Goal: Check status: Check status

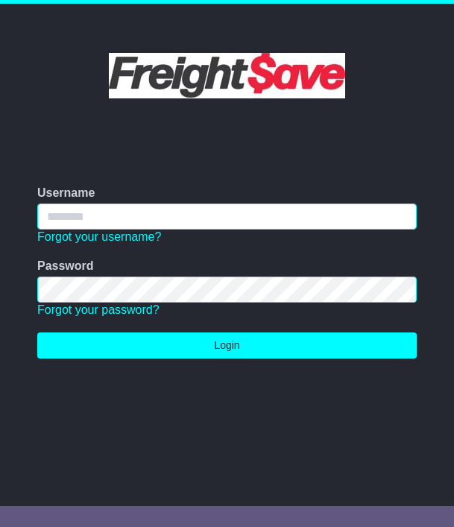
type input "**********"
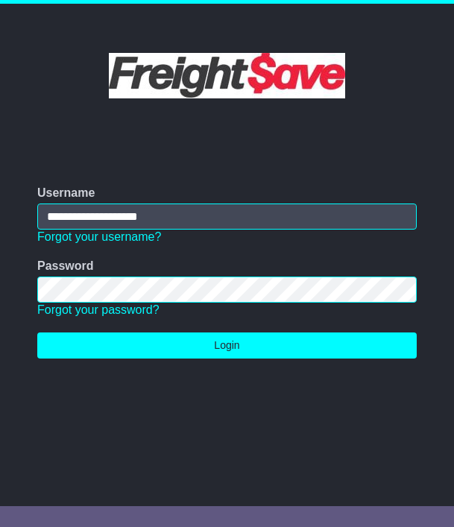
click at [227, 344] on button "Login" at bounding box center [226, 345] width 379 height 26
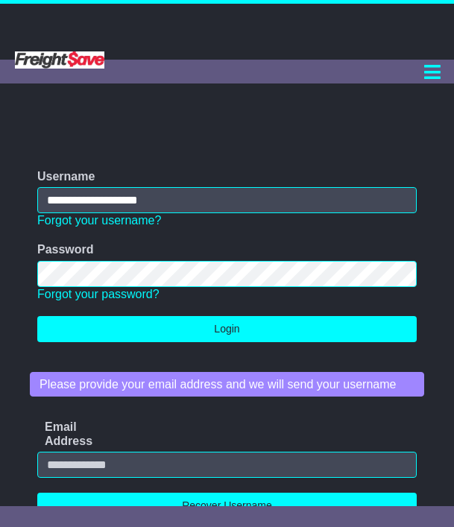
click at [173, 320] on button "Login" at bounding box center [226, 329] width 379 height 26
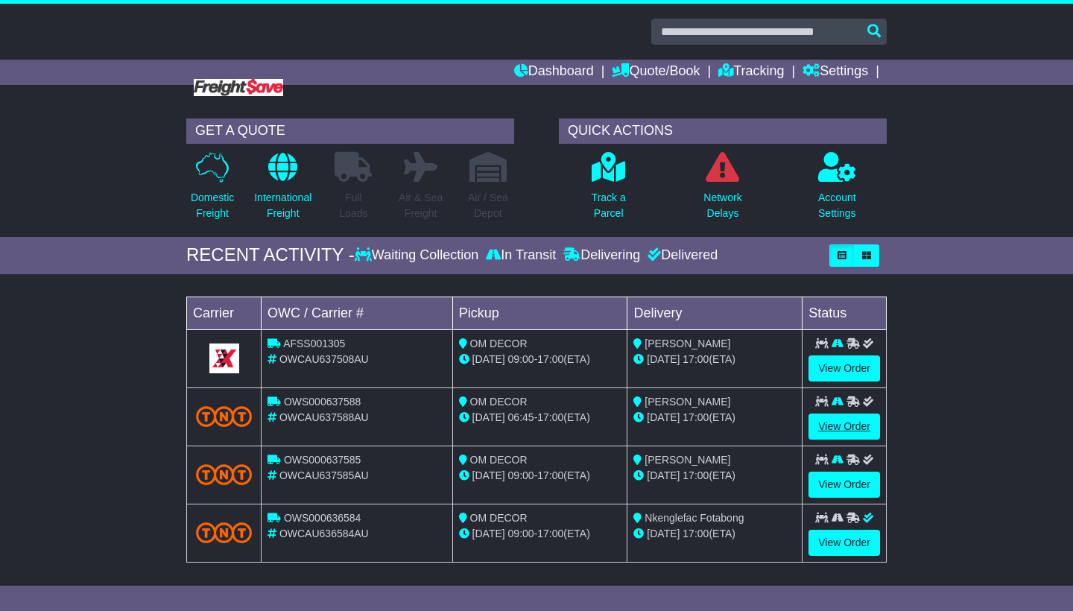
click at [831, 431] on link "View Order" at bounding box center [845, 427] width 72 height 26
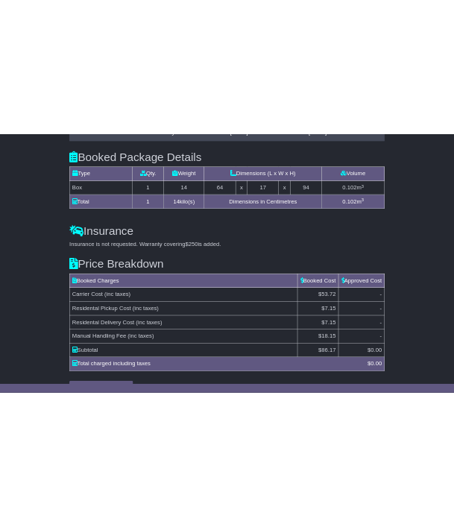
scroll to position [1066, 0]
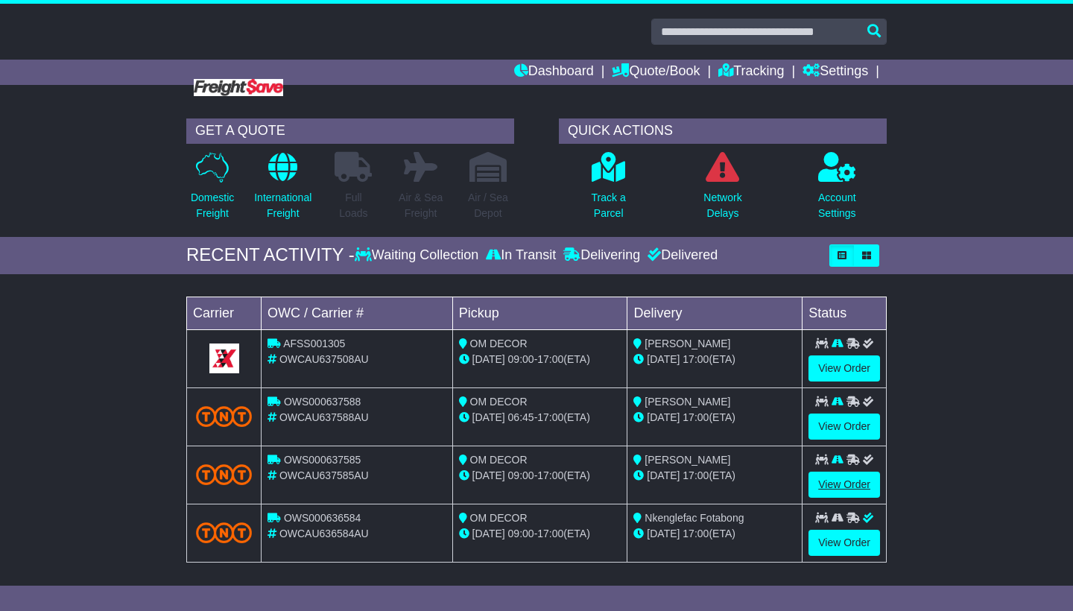
click at [453, 490] on link "View Order" at bounding box center [845, 485] width 72 height 26
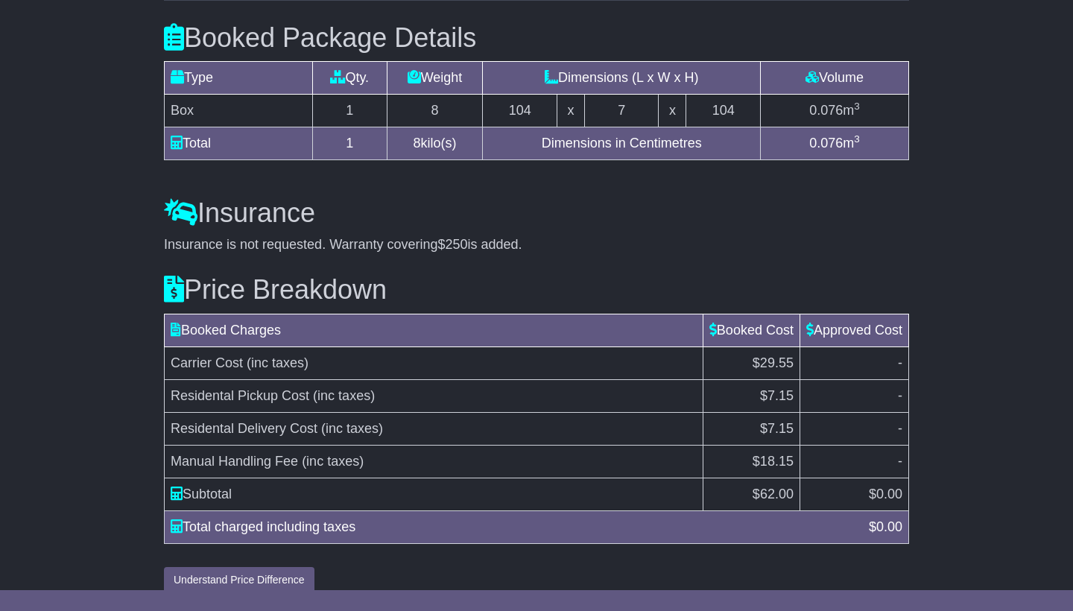
scroll to position [1050, 0]
